Goal: Find specific page/section: Find specific page/section

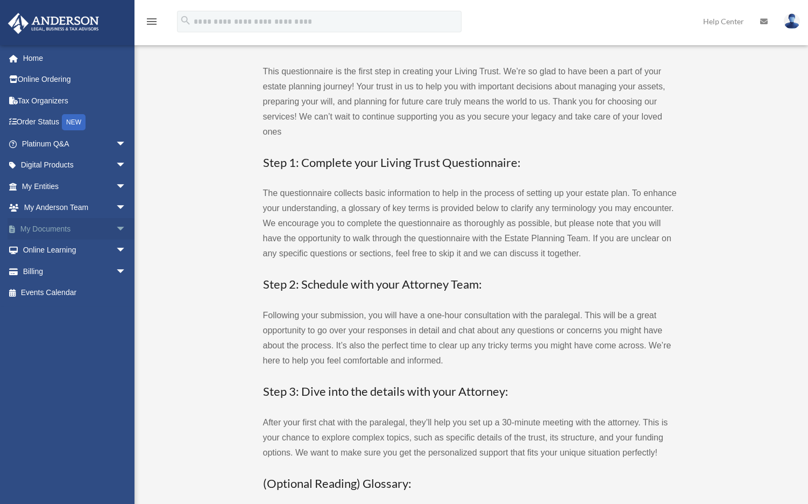
click at [116, 225] on span "arrow_drop_down" at bounding box center [127, 229] width 22 height 22
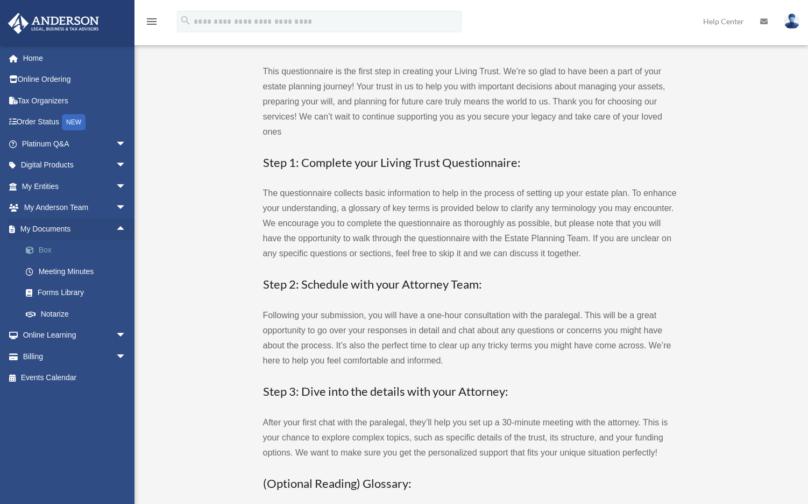
click at [68, 249] on link "Box" at bounding box center [78, 250] width 127 height 22
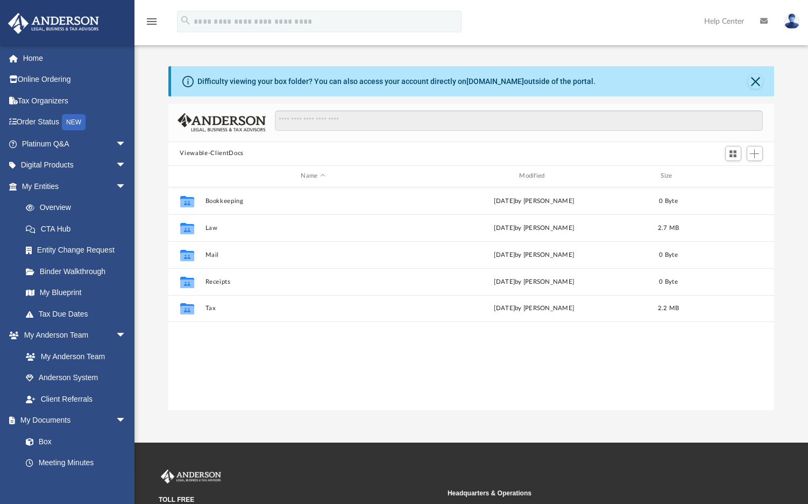
scroll to position [236, 598]
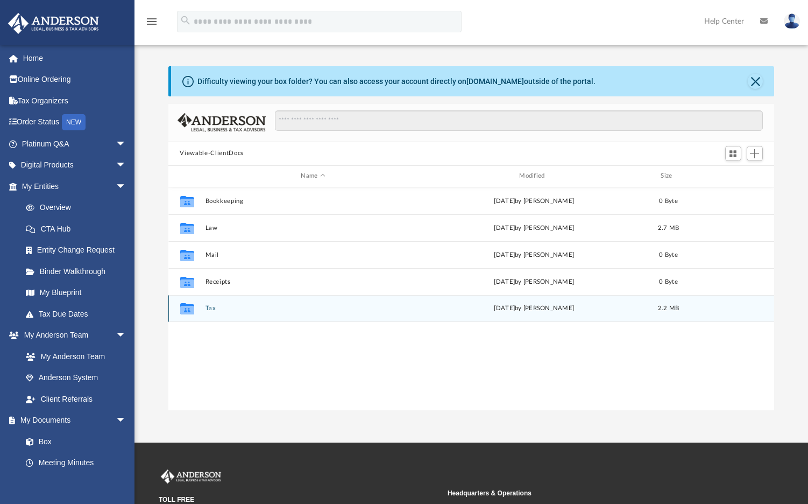
click at [256, 308] on button "Tax" at bounding box center [313, 307] width 216 height 7
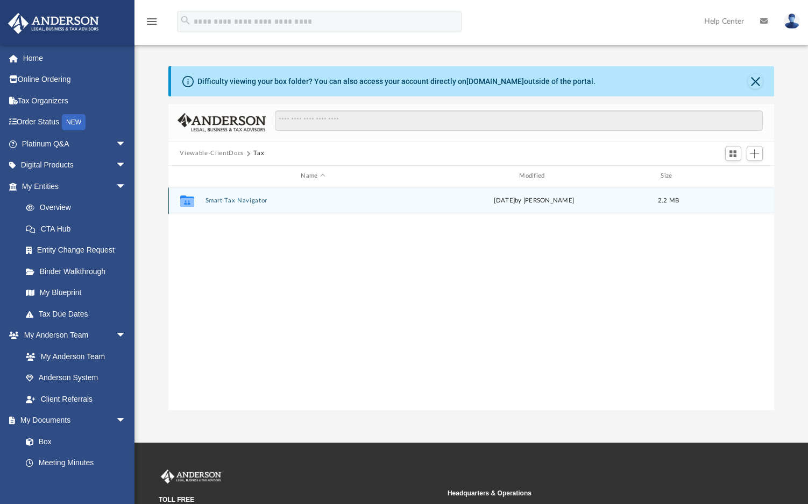
click at [246, 196] on div "Collaborated Folder Smart Tax Navigator [DATE] by [PERSON_NAME] 2.2 MB" at bounding box center [471, 200] width 606 height 27
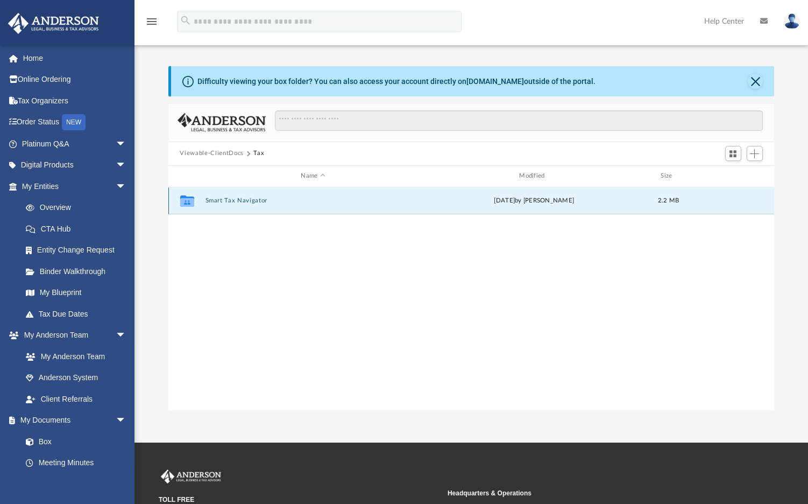
click at [246, 197] on button "Smart Tax Navigator" at bounding box center [313, 200] width 216 height 7
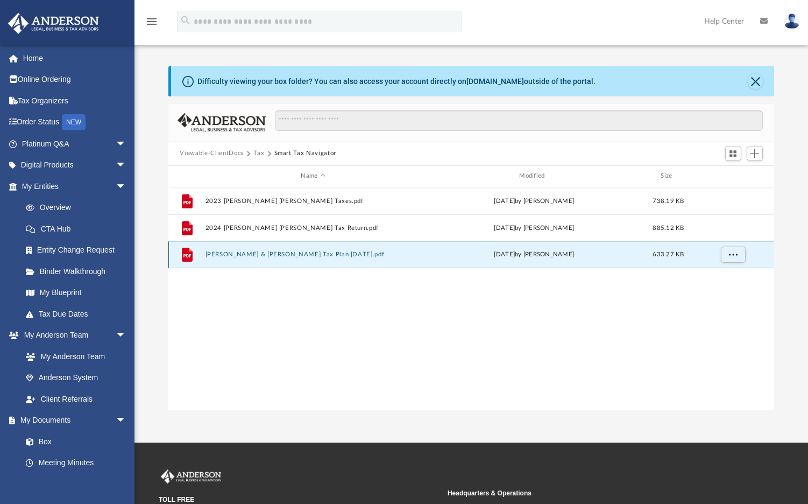
click at [255, 257] on button "[PERSON_NAME] & [PERSON_NAME] Tax Plan [DATE].pdf" at bounding box center [313, 254] width 216 height 7
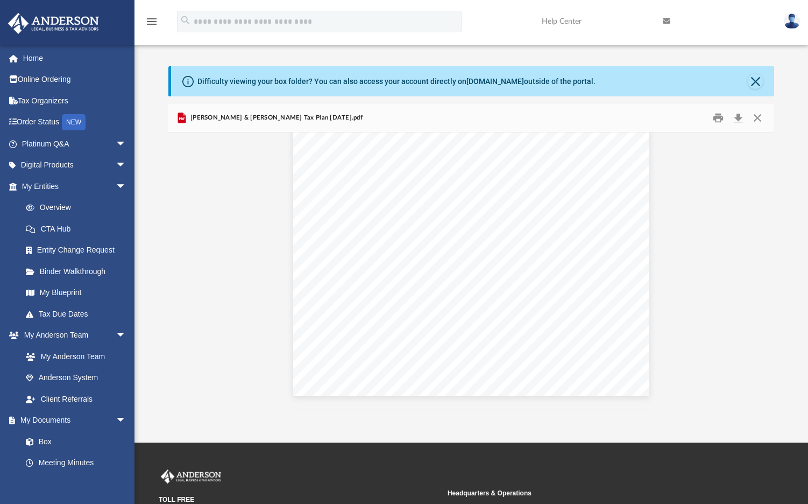
scroll to position [5237, 0]
